Goal: Information Seeking & Learning: Understand process/instructions

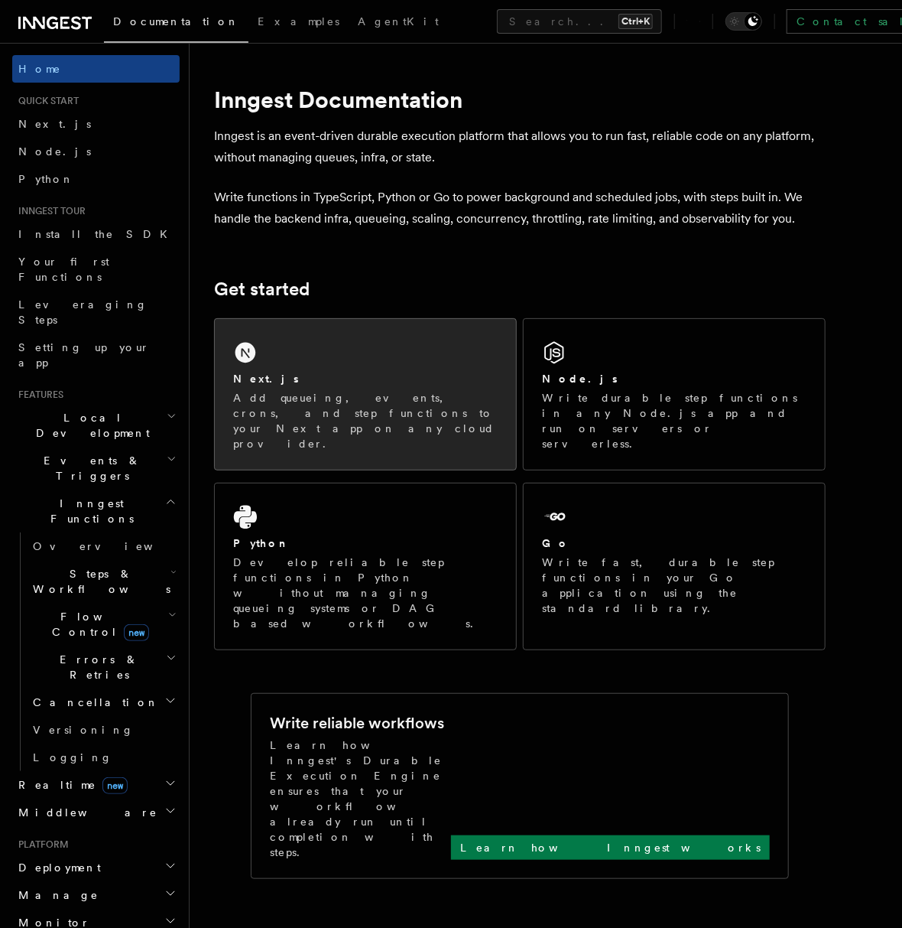
click at [268, 369] on div "Next.js Add queueing, events, crons, and step functions to your Next app on any…" at bounding box center [365, 394] width 301 height 151
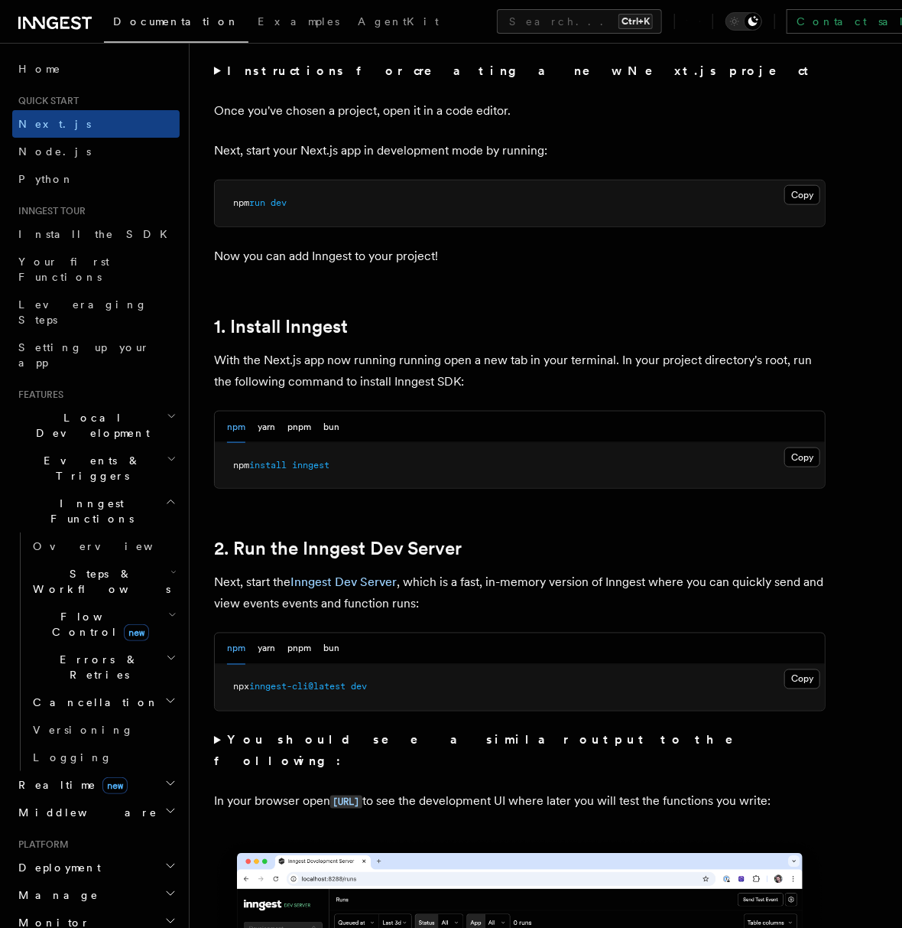
scroll to position [841, 0]
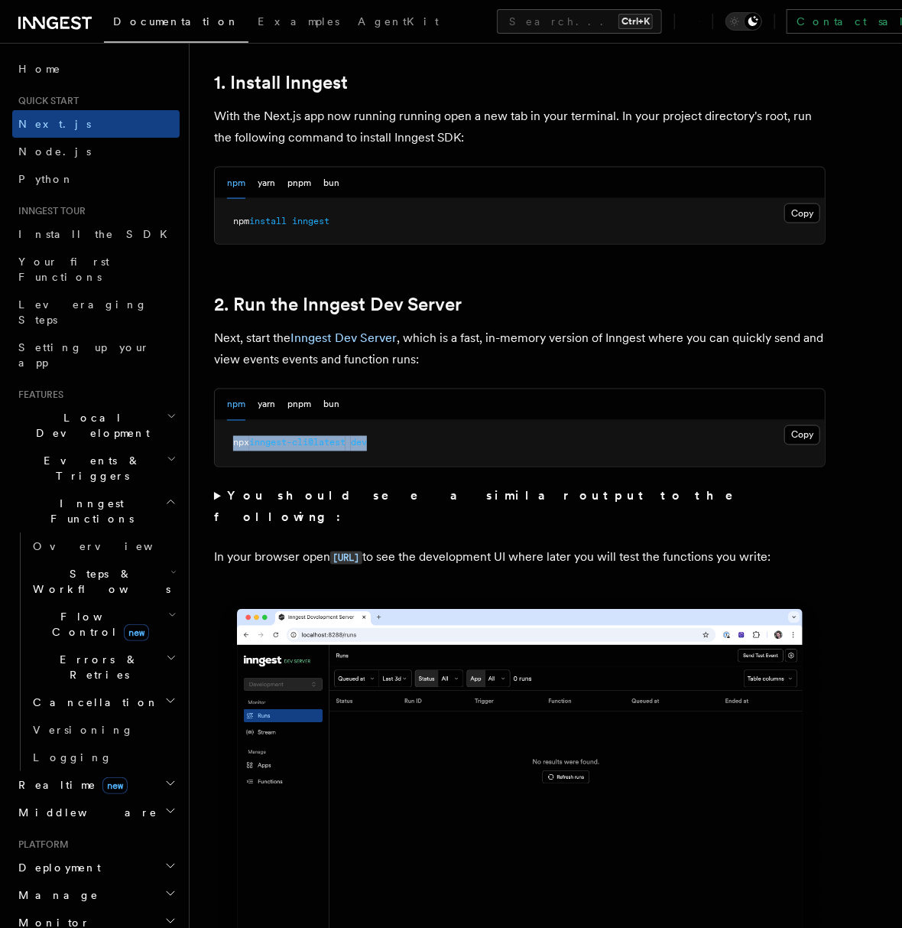
drag, startPoint x: 382, startPoint y: 445, endPoint x: 225, endPoint y: 447, distance: 157.6
click at [225, 447] on pre "npx inngest-cli@latest dev" at bounding box center [520, 444] width 610 height 46
copy span "npx inngest-cli@latest dev"
click at [418, 444] on pre "npx inngest-cli@latest dev" at bounding box center [520, 444] width 610 height 46
drag, startPoint x: 343, startPoint y: 223, endPoint x: 237, endPoint y: 223, distance: 105.5
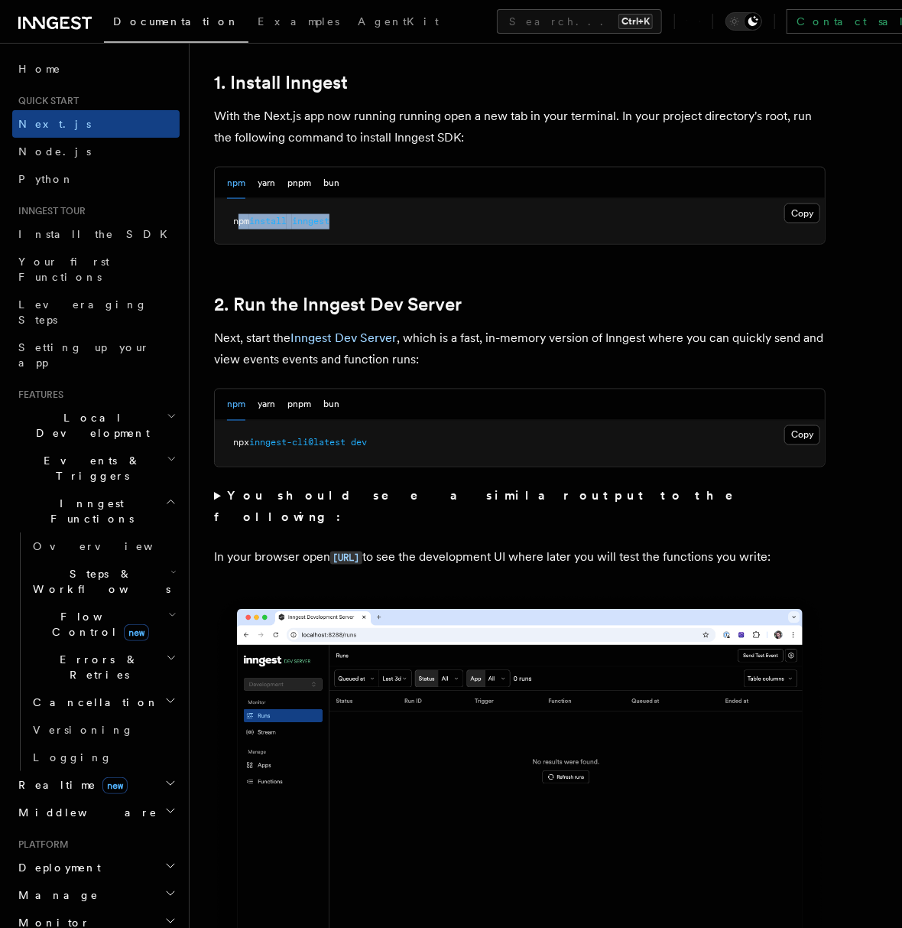
click at [237, 223] on pre "npm install inngest" at bounding box center [520, 222] width 610 height 46
click at [237, 223] on span "npm" at bounding box center [241, 221] width 16 height 11
drag, startPoint x: 214, startPoint y: 223, endPoint x: 343, endPoint y: 215, distance: 128.8
click at [343, 215] on pre "npm install inngest" at bounding box center [520, 222] width 610 height 46
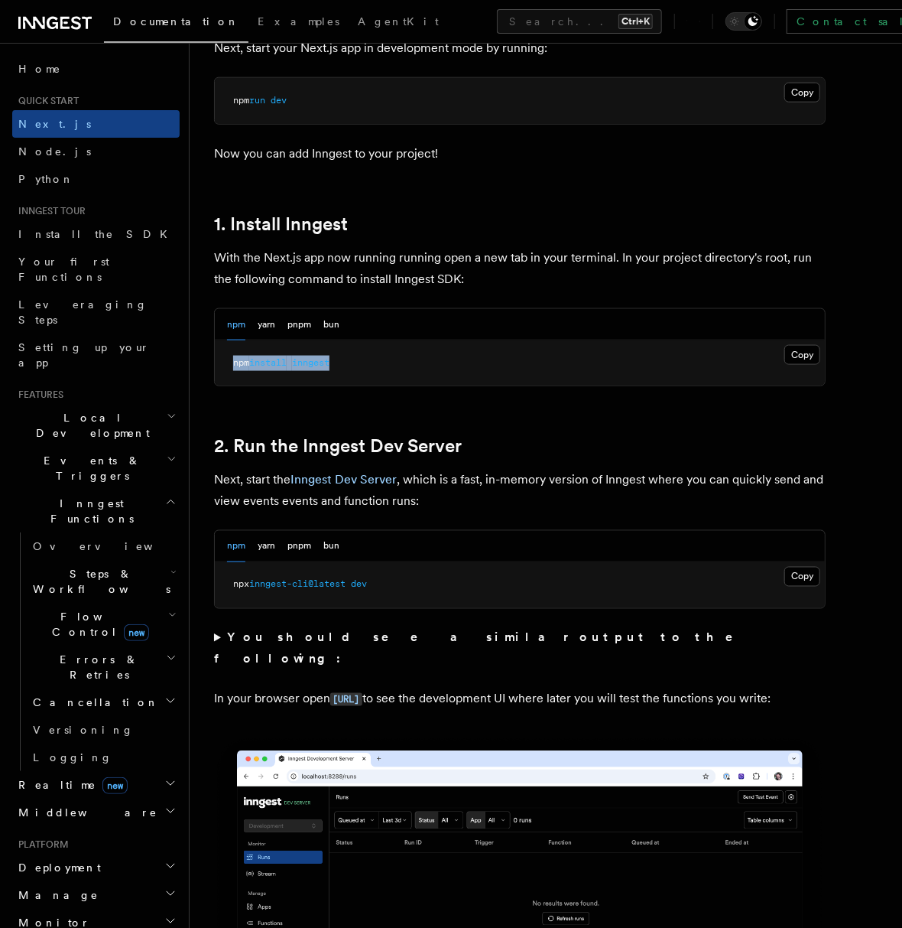
scroll to position [688, 0]
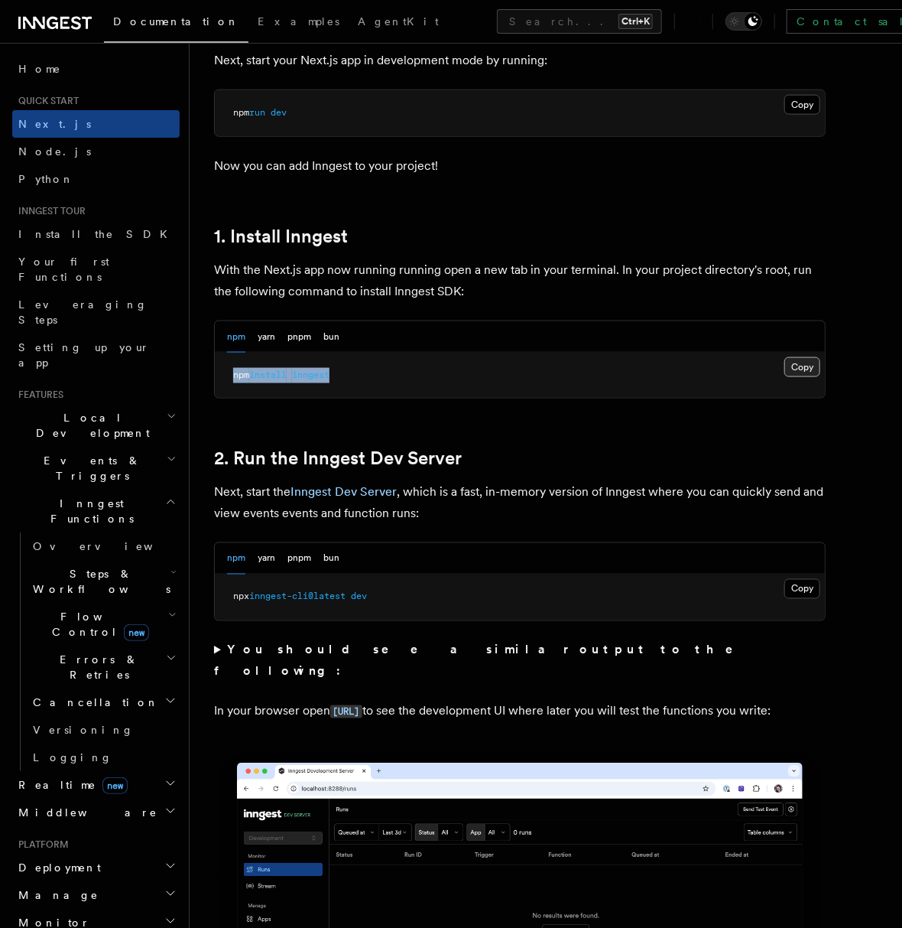
click at [805, 362] on button "Copy Copied" at bounding box center [803, 367] width 36 height 20
drag, startPoint x: 460, startPoint y: 495, endPoint x: 474, endPoint y: 495, distance: 14.5
click at [474, 495] on p "Next, start the Inngest Dev Server , which is a fast, in-memory version of Inng…" at bounding box center [520, 502] width 612 height 43
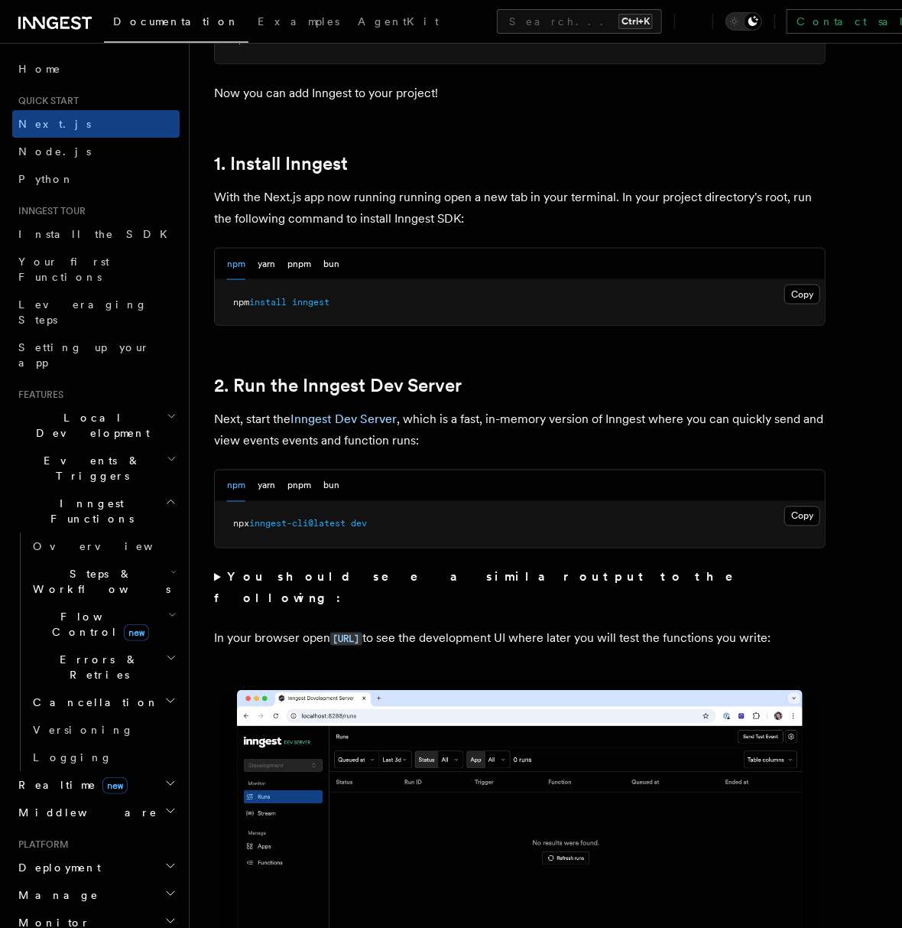
scroll to position [764, 0]
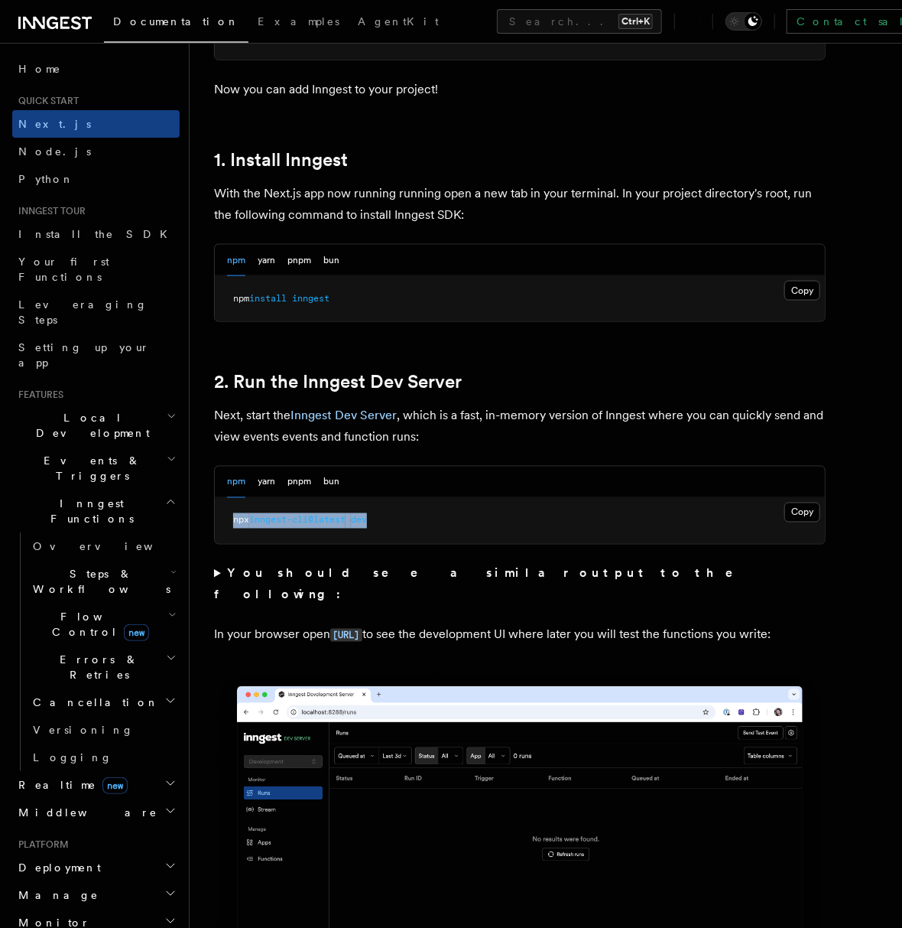
drag, startPoint x: 400, startPoint y: 522, endPoint x: 329, endPoint y: 439, distance: 109.0
click at [225, 522] on pre "npx inngest-cli@latest dev" at bounding box center [520, 521] width 610 height 46
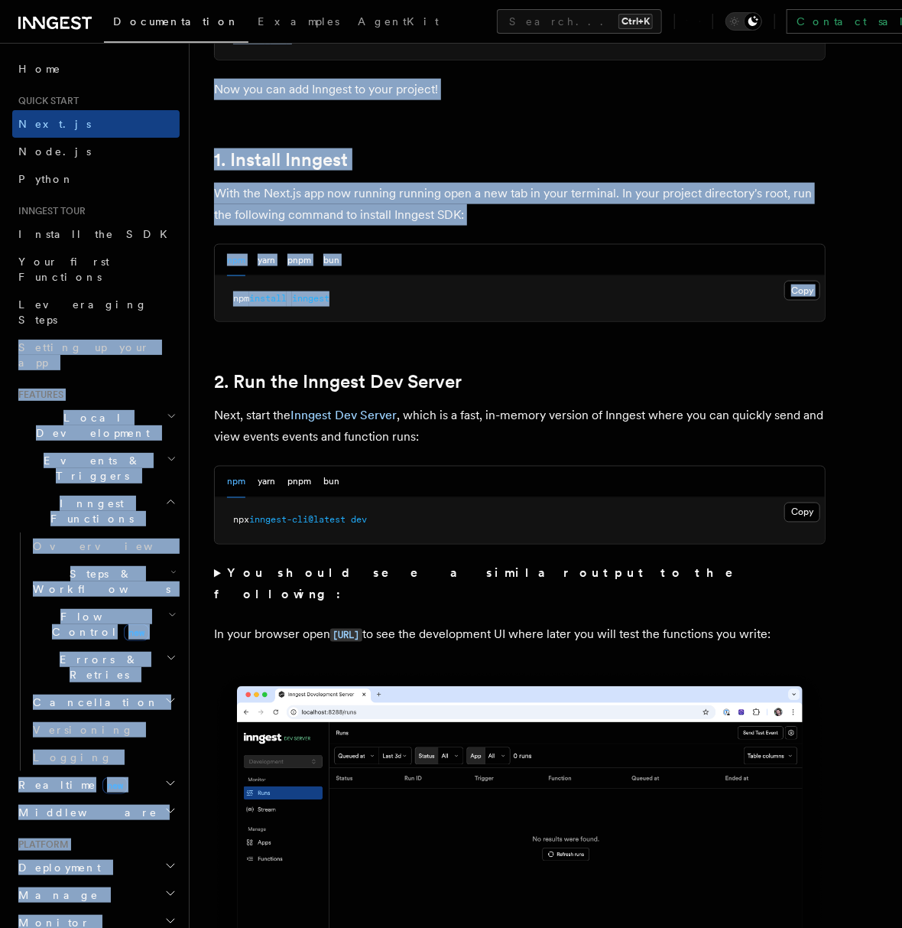
drag, startPoint x: 360, startPoint y: 304, endPoint x: 140, endPoint y: 302, distance: 220.3
click at [307, 298] on span "inngest" at bounding box center [310, 298] width 37 height 11
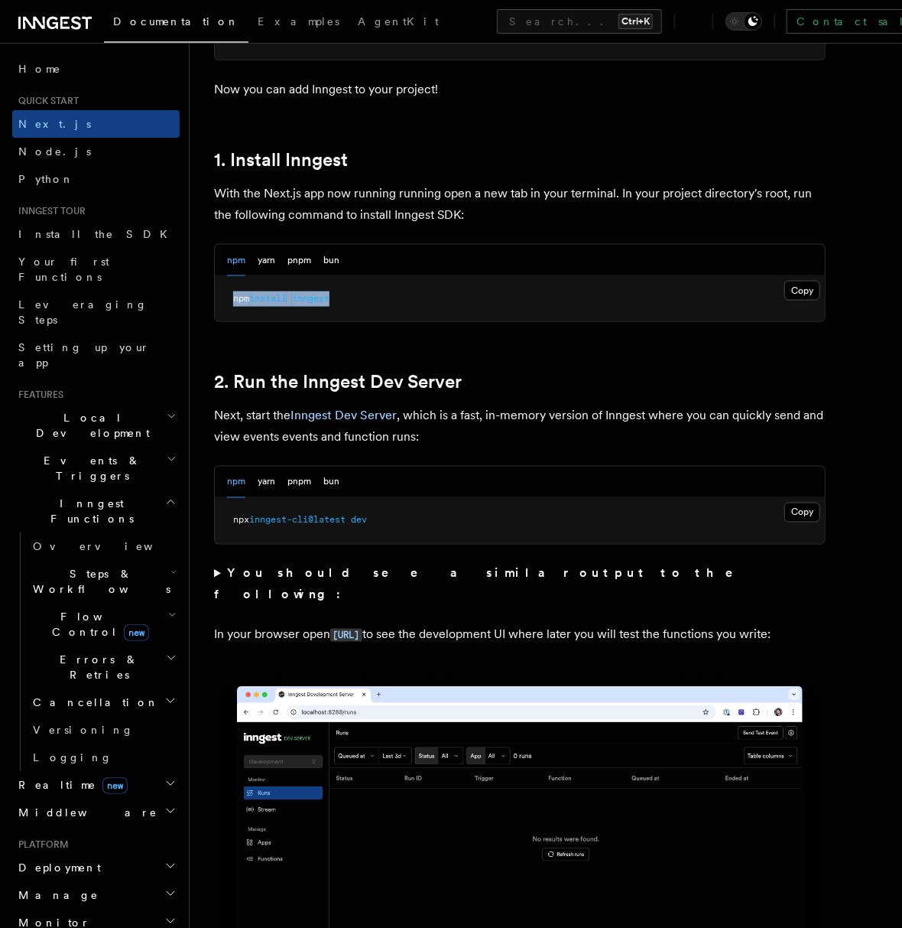
drag, startPoint x: 346, startPoint y: 301, endPoint x: 235, endPoint y: 299, distance: 111.7
click at [235, 299] on pre "npm install inngest" at bounding box center [520, 299] width 610 height 46
copy span "npm install inngest"
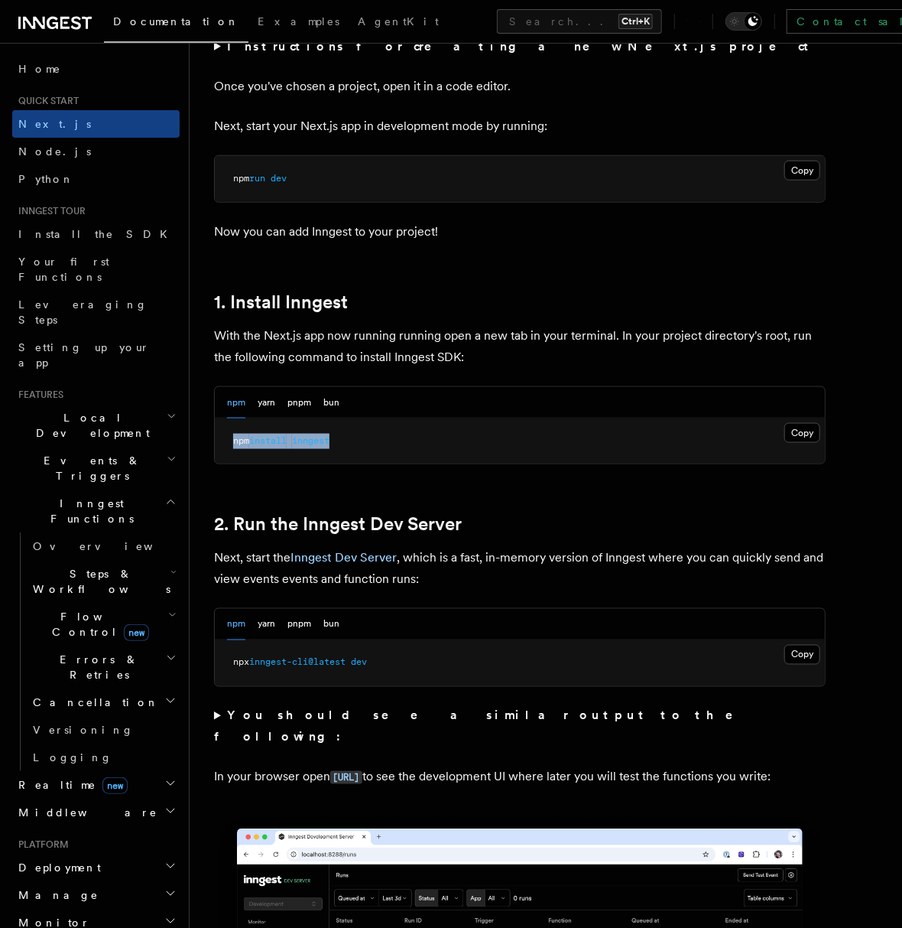
scroll to position [611, 0]
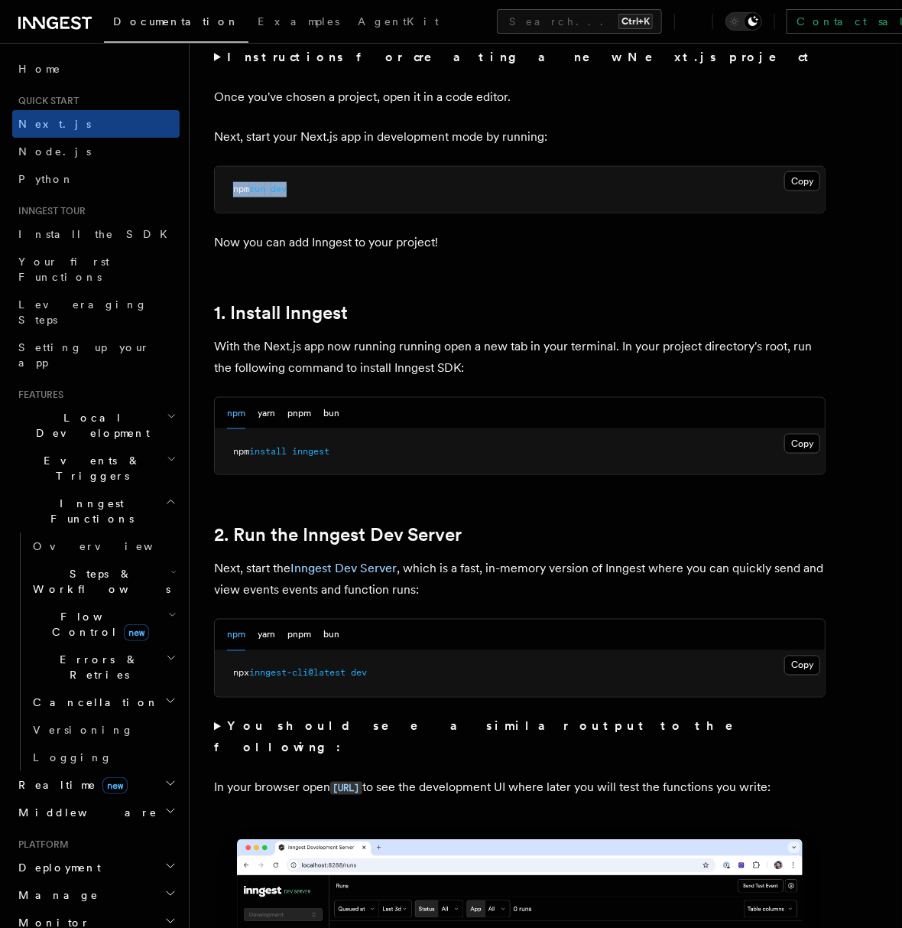
drag, startPoint x: 323, startPoint y: 191, endPoint x: 283, endPoint y: 232, distance: 56.8
click at [233, 191] on pre "npm run dev" at bounding box center [520, 190] width 610 height 46
drag, startPoint x: 387, startPoint y: 441, endPoint x: 218, endPoint y: 444, distance: 169.1
click at [218, 443] on pre "npm install inngest" at bounding box center [520, 452] width 610 height 46
copy span "npm install inngest"
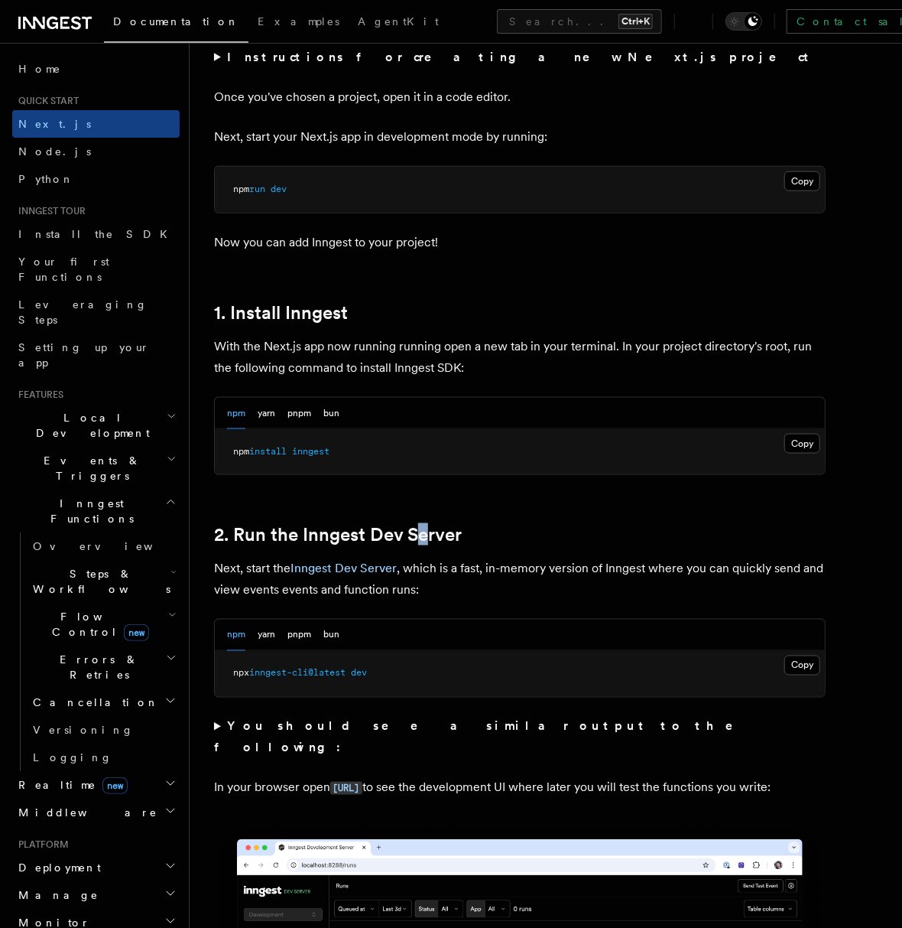
drag, startPoint x: 376, startPoint y: 670, endPoint x: 739, endPoint y: 785, distance: 381.0
click at [223, 672] on pre "npx inngest-cli@latest dev" at bounding box center [520, 674] width 610 height 46
copy span "npx inngest-cli@latest dev"
click at [446, 673] on pre "npx inngest-cli@latest dev" at bounding box center [520, 674] width 610 height 46
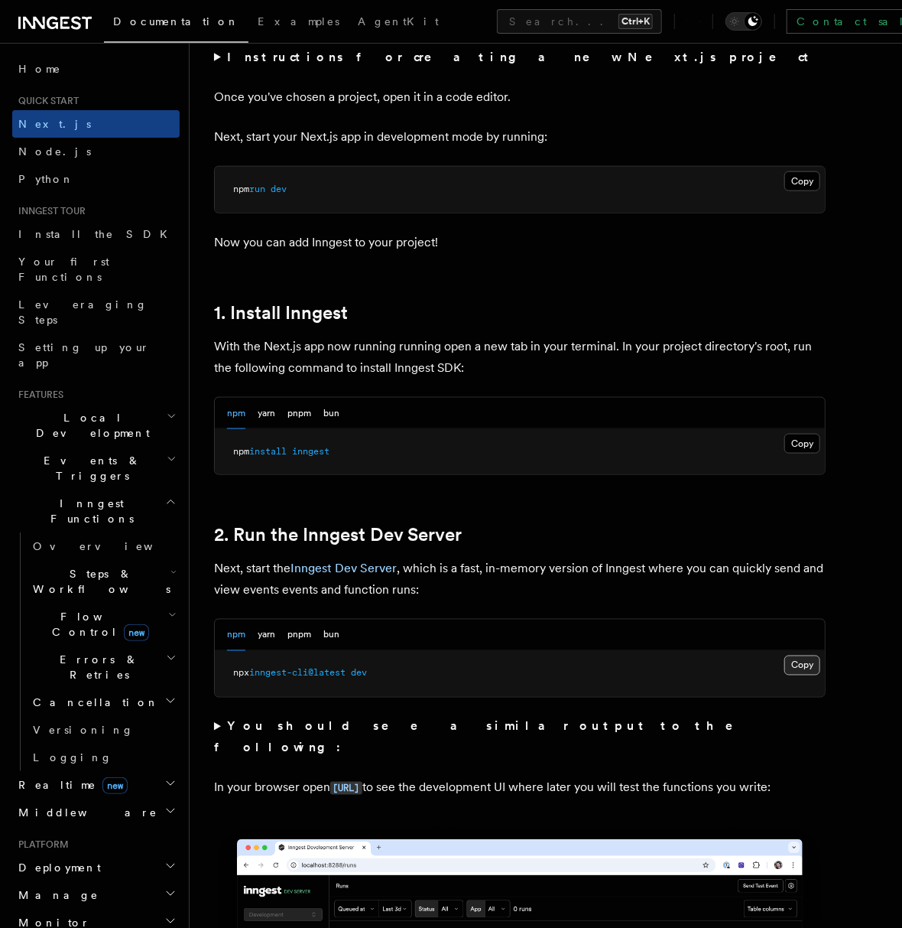
click at [795, 656] on button "Copy Copied" at bounding box center [803, 665] width 36 height 20
